Goal: Task Accomplishment & Management: Complete application form

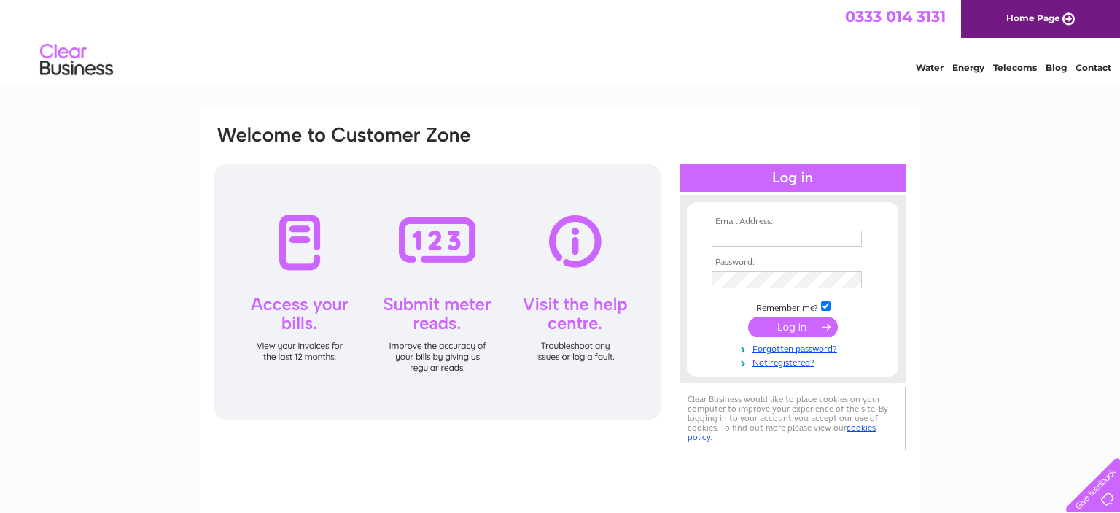
click at [750, 240] on input "text" at bounding box center [787, 238] width 150 height 16
click at [750, 240] on input "text" at bounding box center [788, 238] width 152 height 17
click at [750, 238] on input "text" at bounding box center [788, 238] width 152 height 17
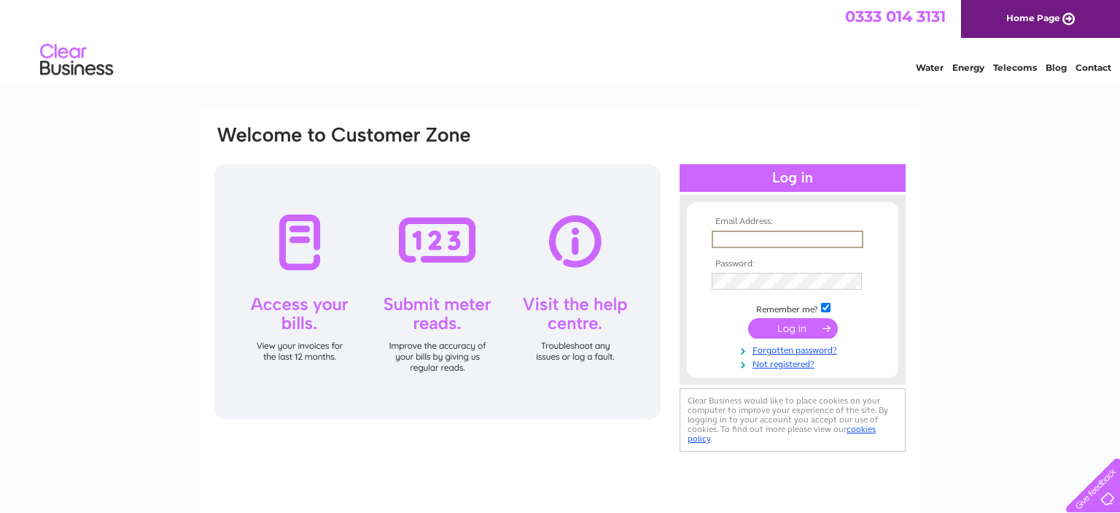
click at [750, 238] on input "text" at bounding box center [788, 238] width 152 height 17
click at [784, 366] on link "Not registered?" at bounding box center [795, 361] width 166 height 14
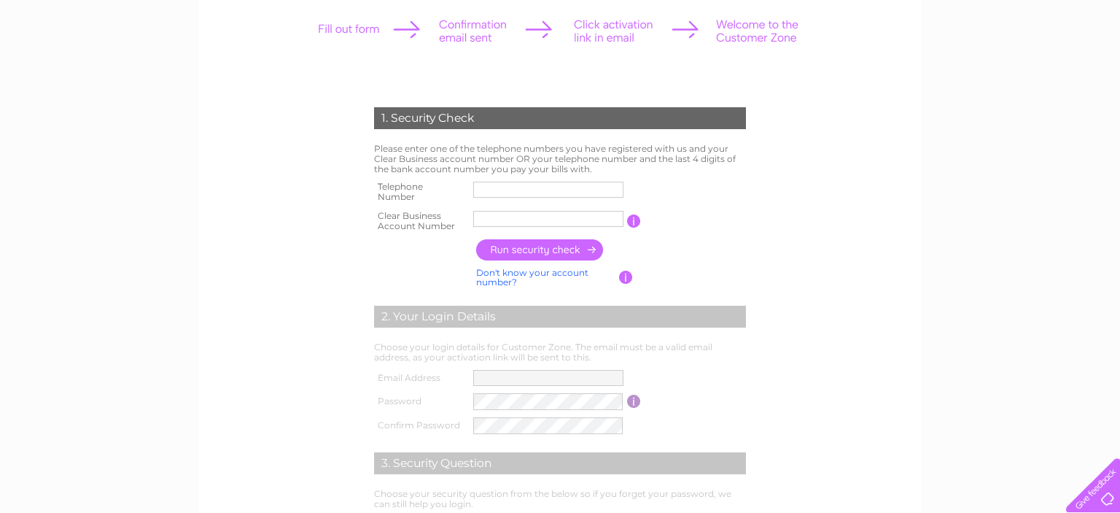
scroll to position [230, 0]
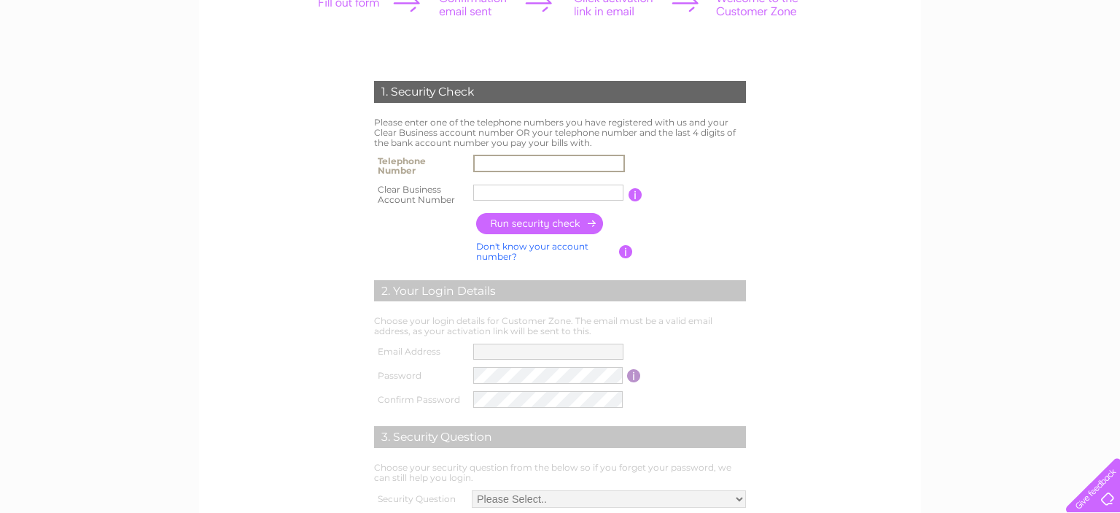
click at [514, 165] on input "text" at bounding box center [549, 163] width 152 height 17
type input "07414935286"
click at [483, 185] on input "text" at bounding box center [548, 192] width 150 height 16
click at [491, 195] on input "text" at bounding box center [548, 192] width 152 height 17
click at [493, 194] on input "text" at bounding box center [548, 192] width 152 height 17
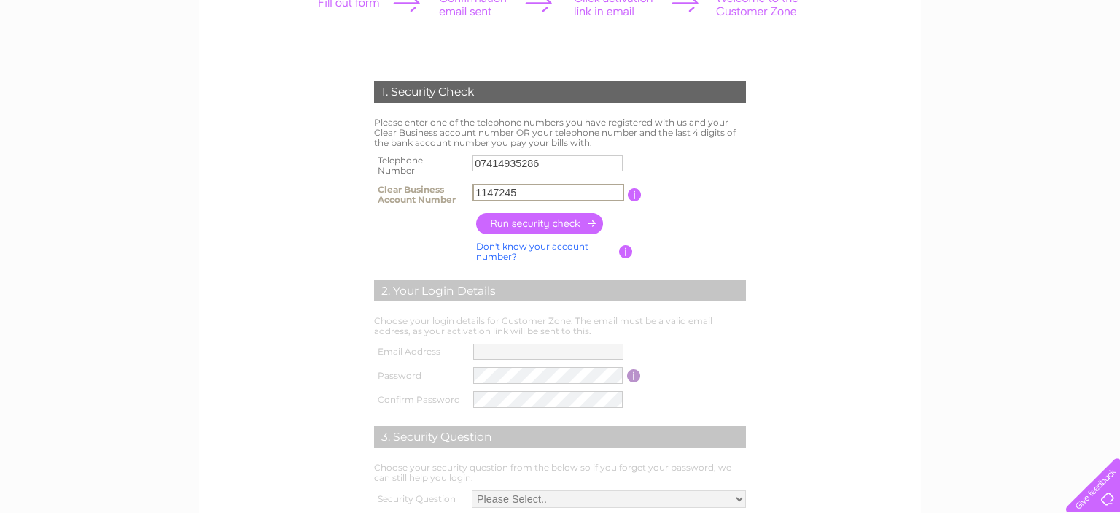
type input "1147245"
click at [526, 223] on input "button" at bounding box center [540, 223] width 128 height 21
